Goal: Obtain resource: Obtain resource

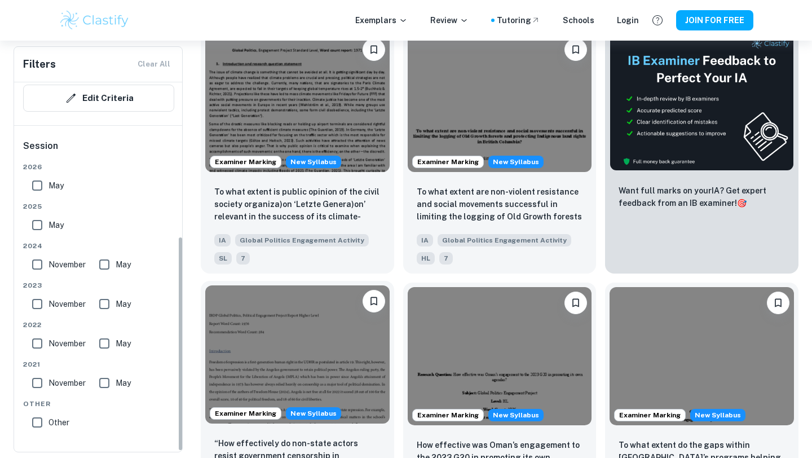
scroll to position [511, 0]
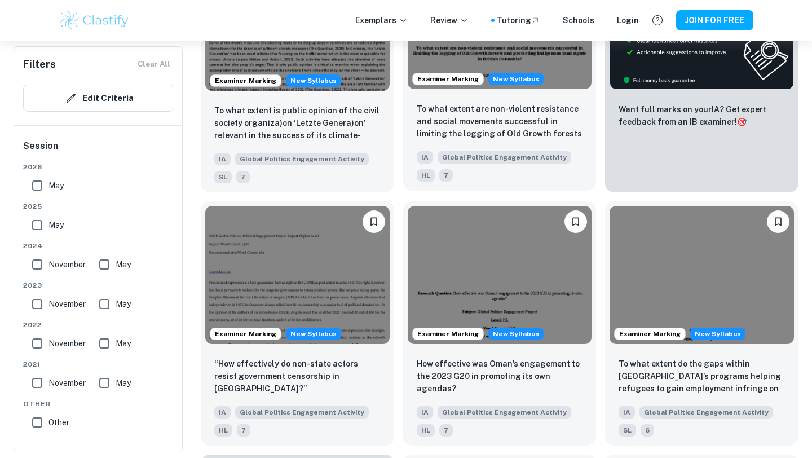
click at [448, 60] on img at bounding box center [500, 20] width 184 height 138
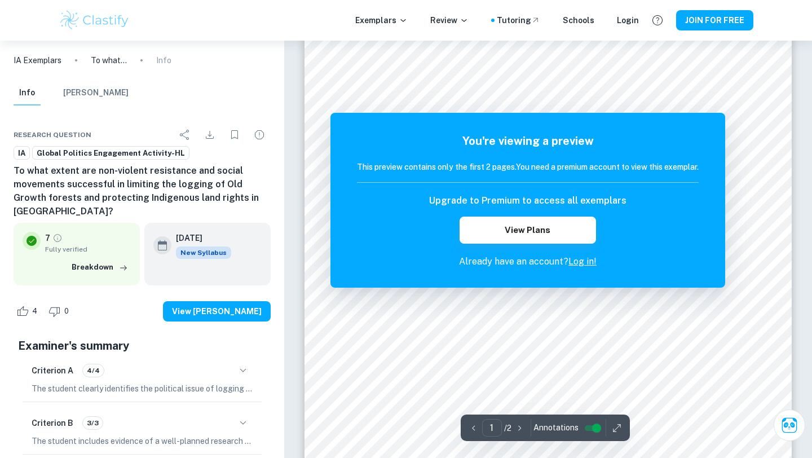
scroll to position [70, 0]
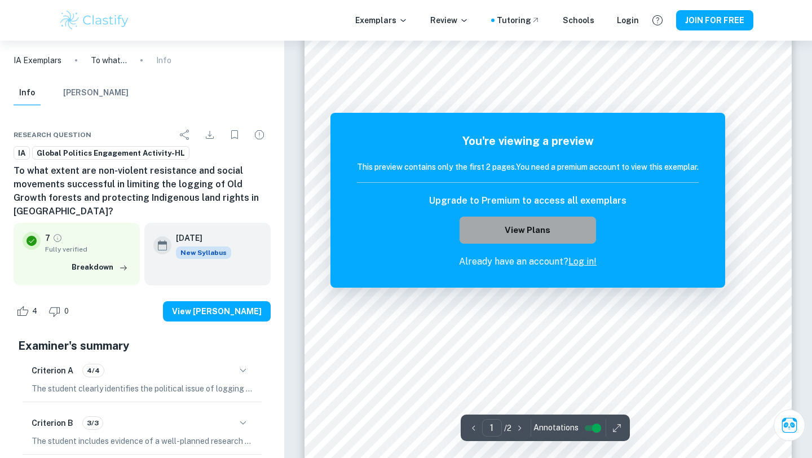
click at [524, 224] on button "View Plans" at bounding box center [528, 230] width 136 height 27
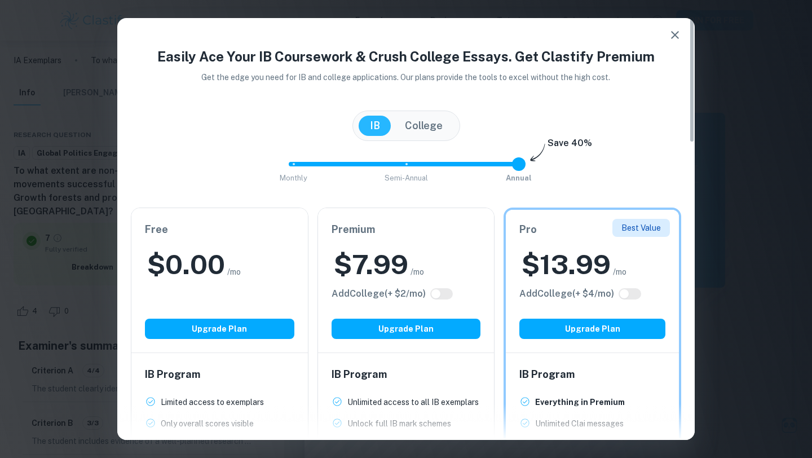
click at [679, 33] on icon "button" at bounding box center [675, 35] width 14 height 14
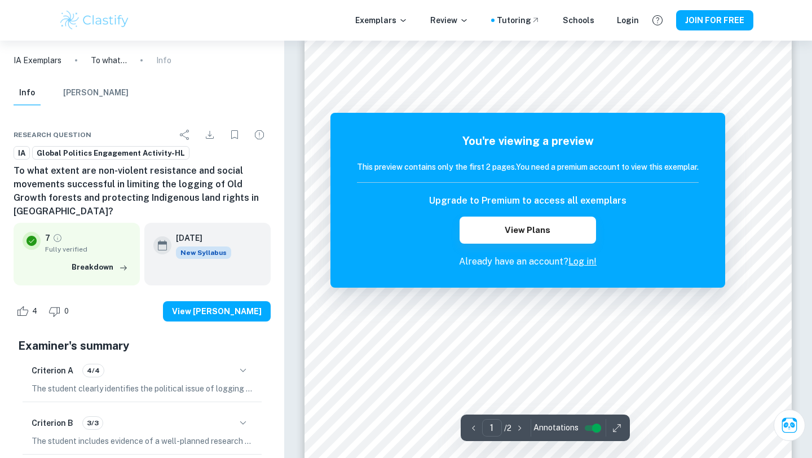
scroll to position [17, 0]
